Goal: Task Accomplishment & Management: Manage account settings

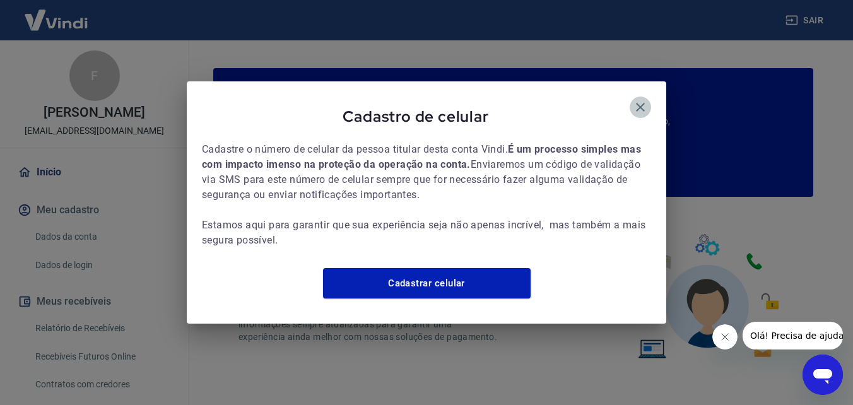
click at [641, 103] on icon "button" at bounding box center [640, 107] width 15 height 15
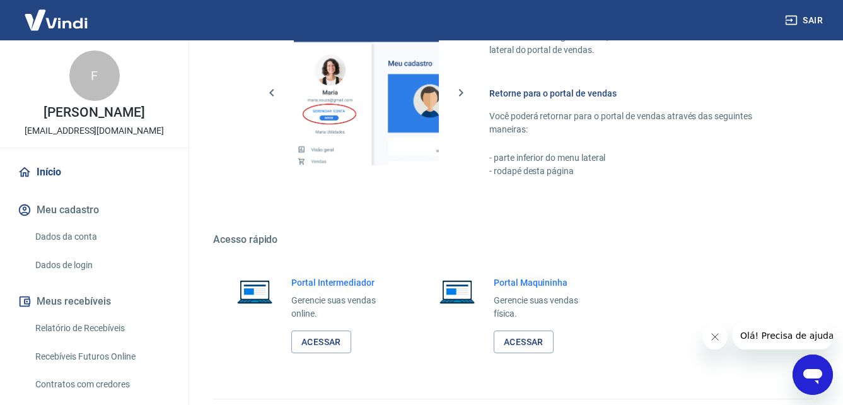
scroll to position [761, 0]
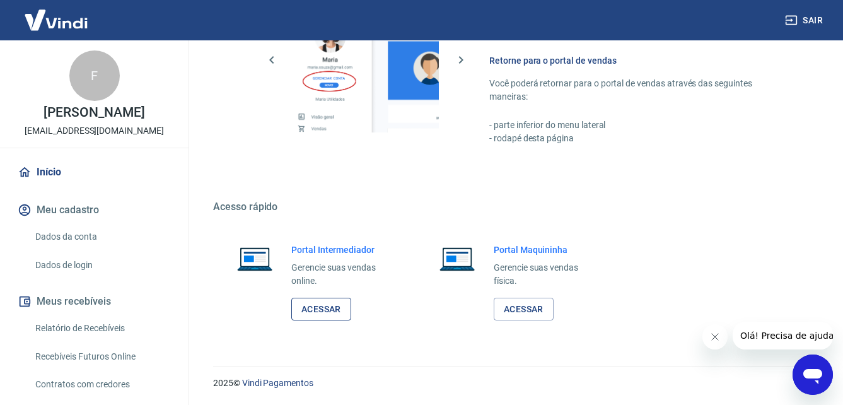
click at [320, 309] on link "Acessar" at bounding box center [321, 309] width 60 height 23
